Goal: Task Accomplishment & Management: Manage account settings

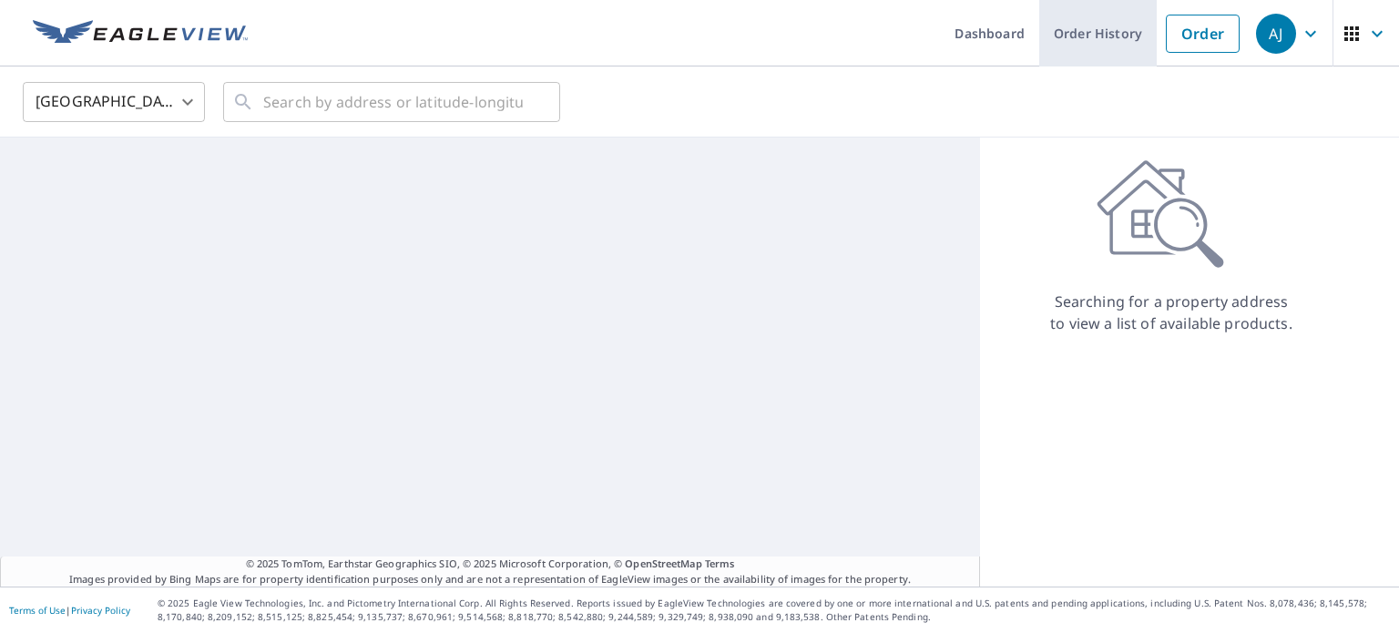
click at [1039, 51] on link "Order History" at bounding box center [1097, 33] width 117 height 66
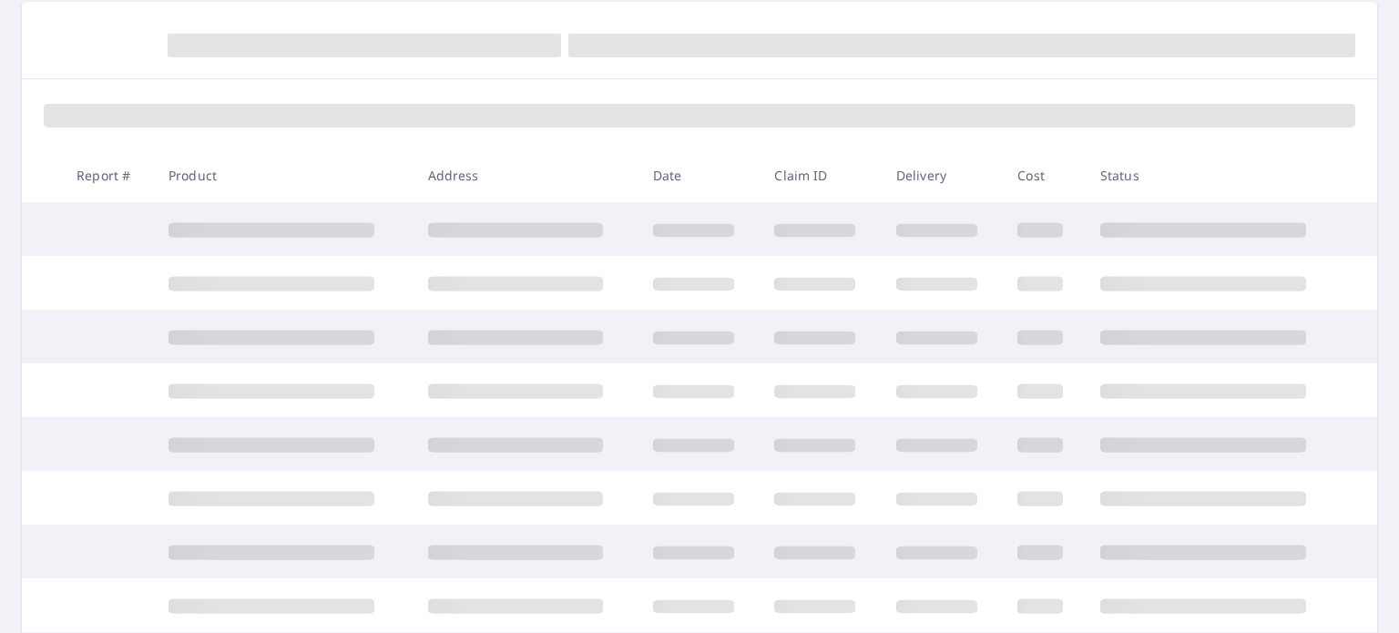
scroll to position [182, 0]
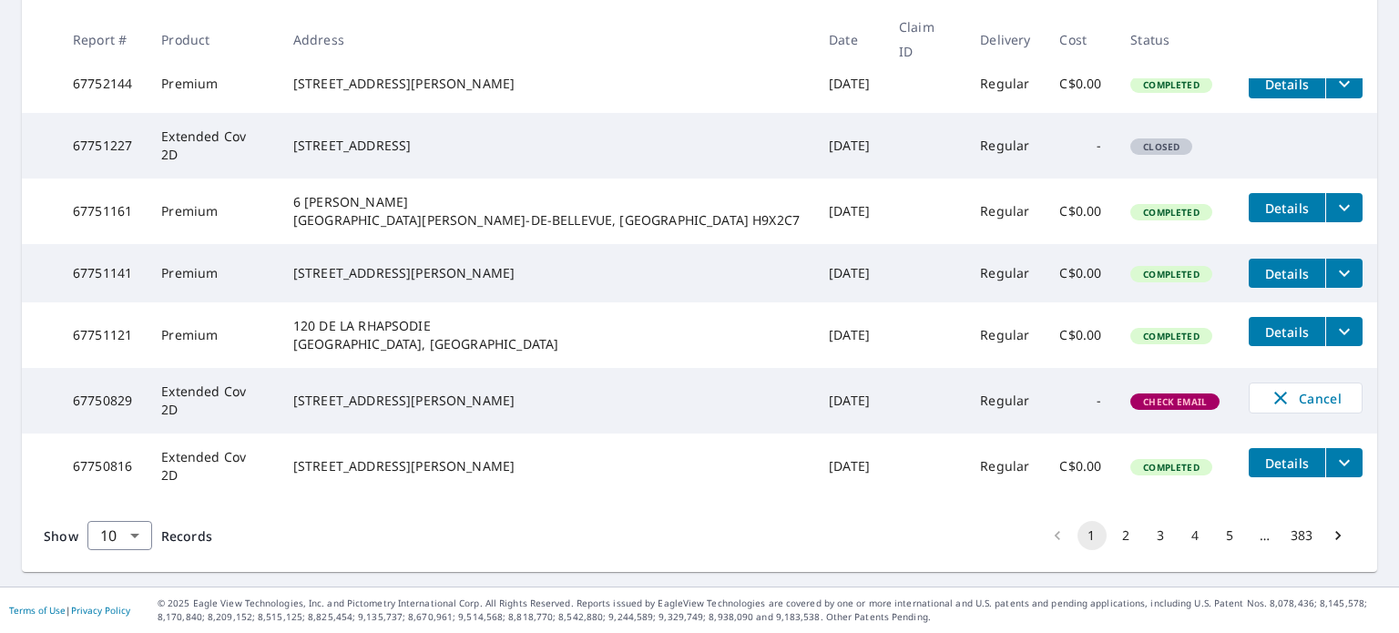
scroll to position [559, 0]
click at [1267, 401] on span "Cancel" at bounding box center [1305, 398] width 76 height 22
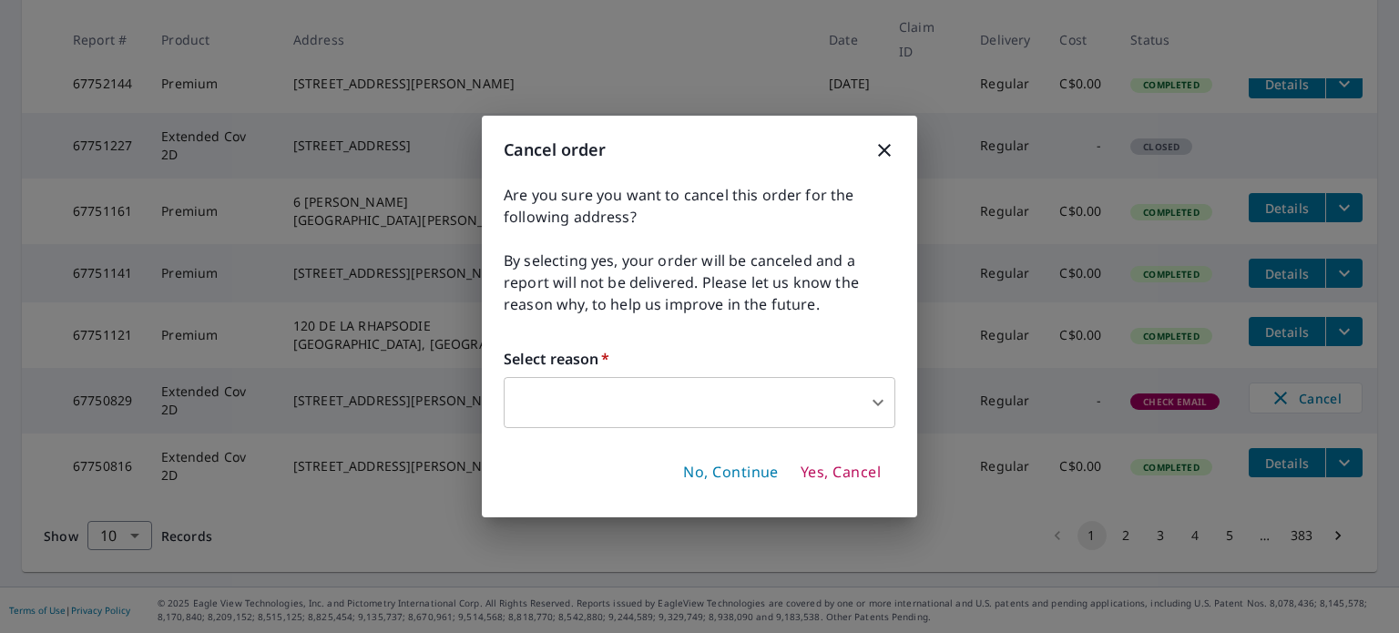
click at [873, 404] on body "[PERSON_NAME] [PERSON_NAME] Dashboard Order History Order AJ Dashboard / Order …" at bounding box center [699, 316] width 1399 height 633
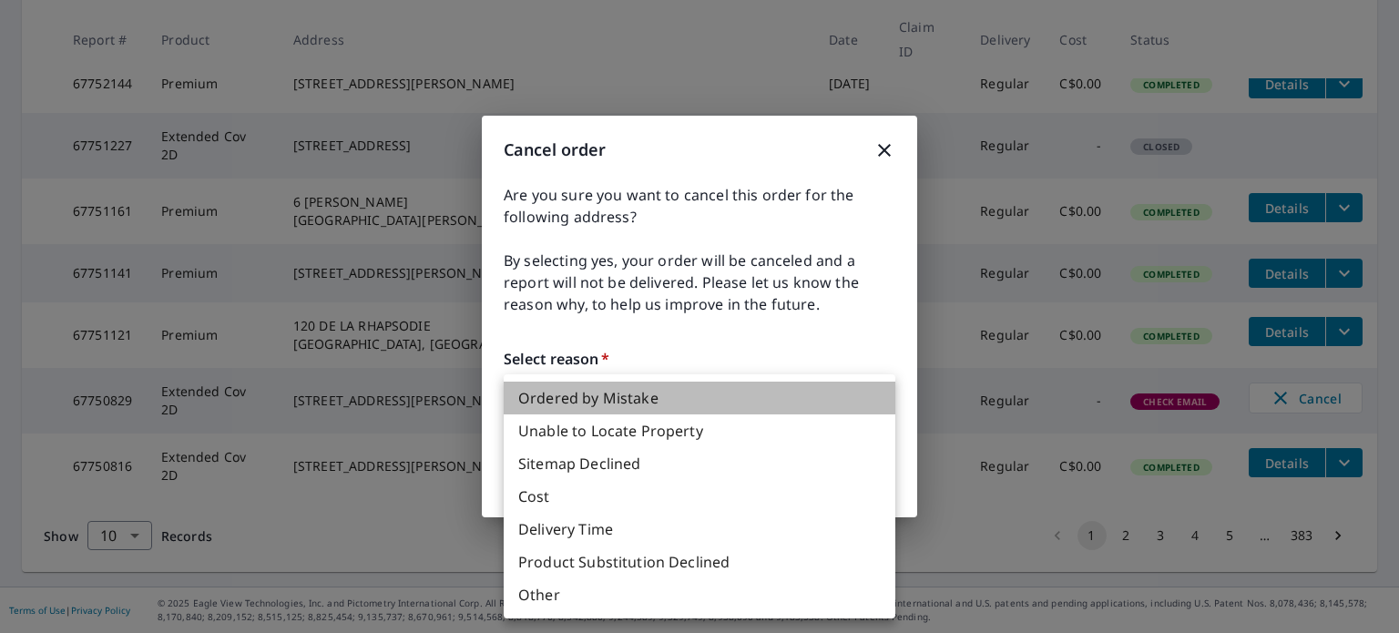
click at [626, 394] on li "Ordered by Mistake" at bounding box center [700, 398] width 392 height 33
type input "30"
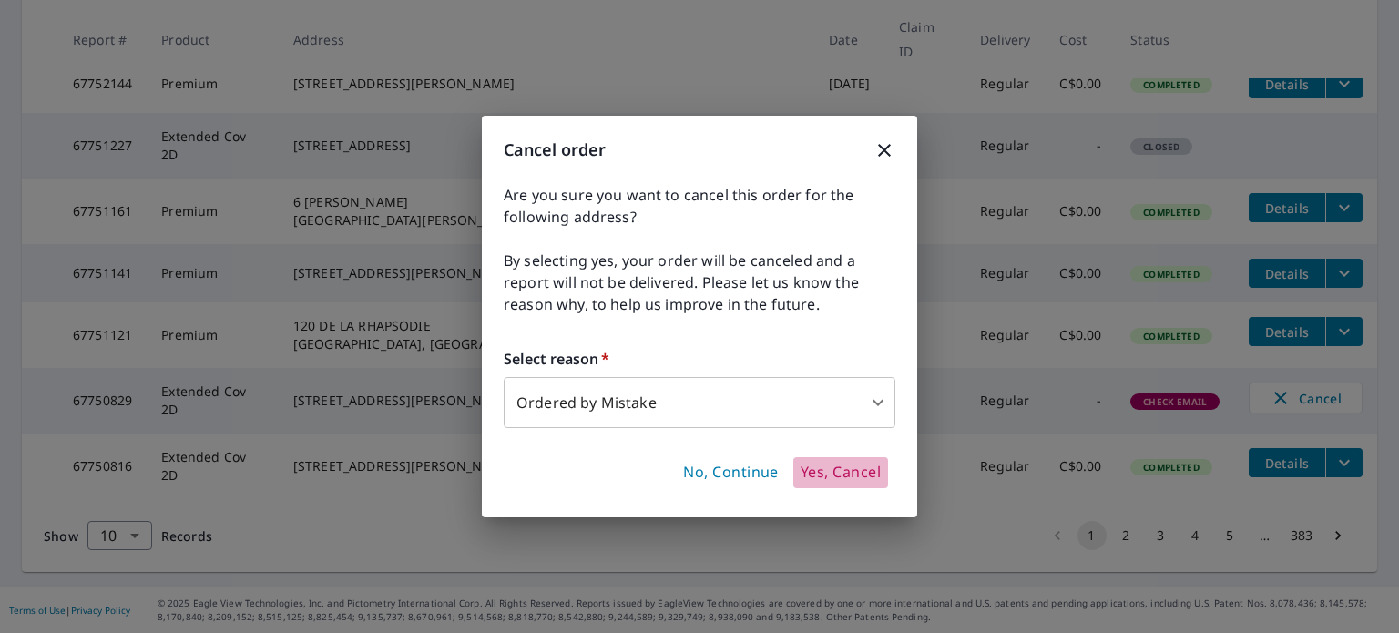
click at [872, 476] on span "Yes, Cancel" at bounding box center [840, 473] width 80 height 20
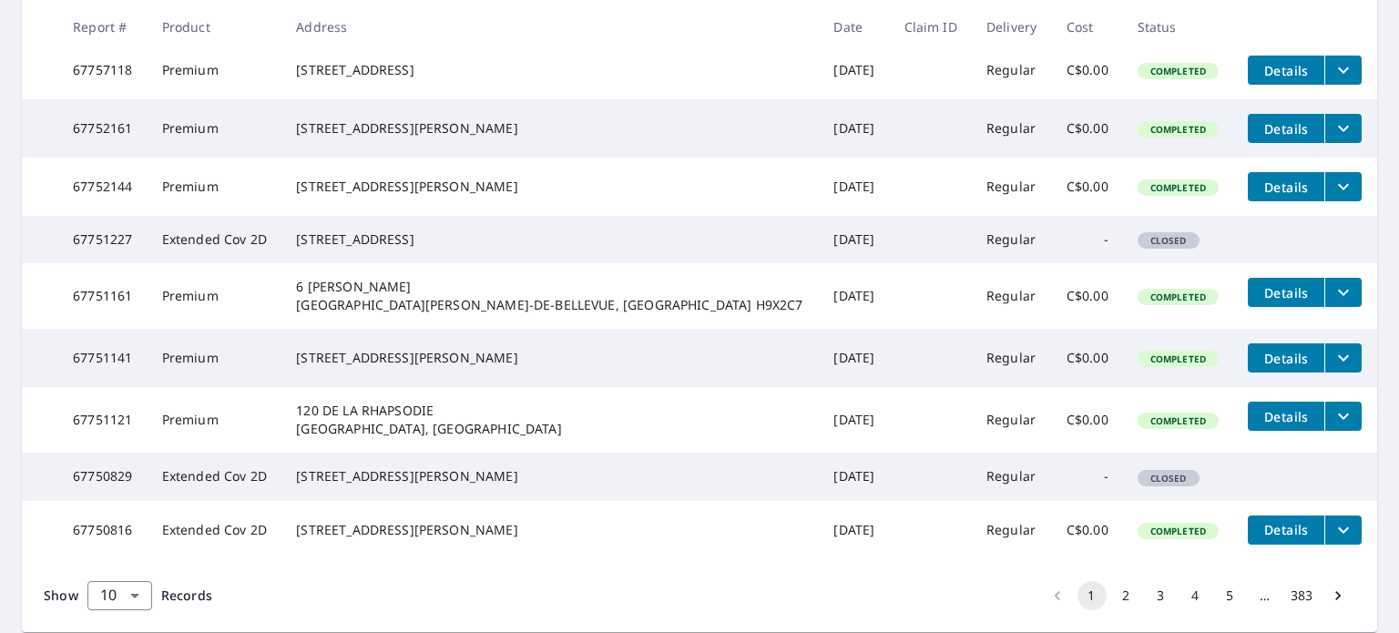
scroll to position [692, 0]
